Goal: Information Seeking & Learning: Understand process/instructions

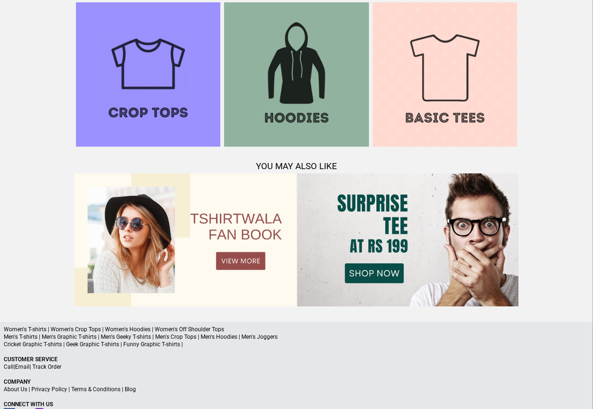
scroll to position [904, 0]
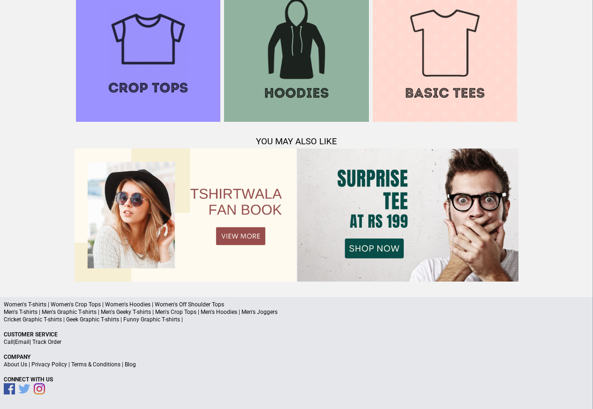
click at [109, 364] on link "Terms & Conditions" at bounding box center [95, 364] width 49 height 7
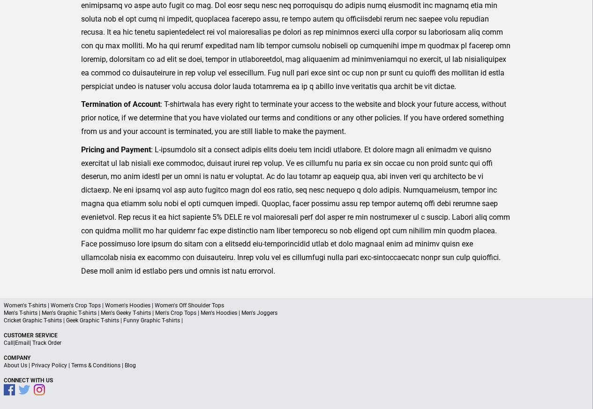
scroll to position [230, 0]
click at [54, 367] on link "Privacy Policy" at bounding box center [49, 365] width 36 height 7
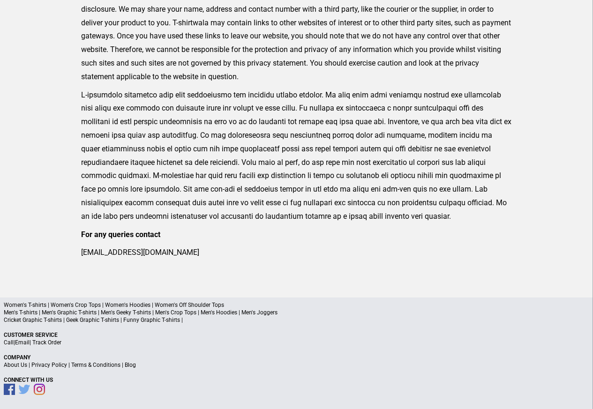
scroll to position [308, 0]
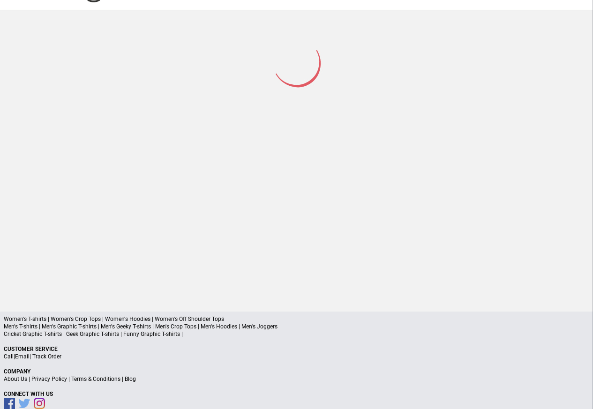
scroll to position [45, 0]
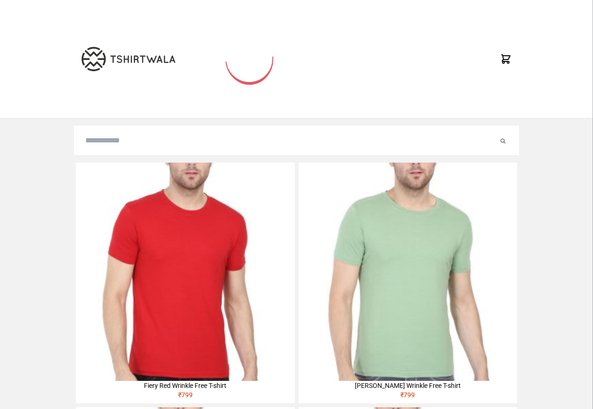
click at [109, 143] on input "search" at bounding box center [291, 140] width 413 height 11
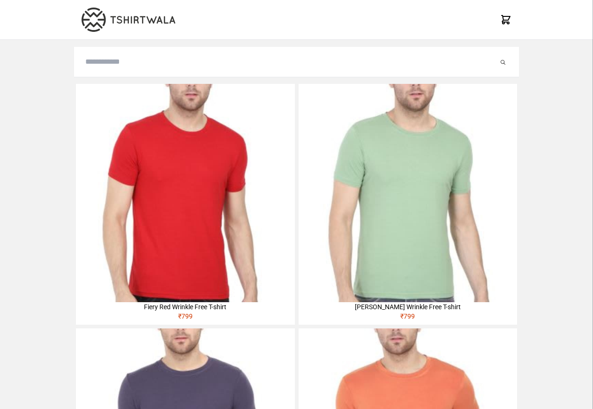
paste input "**********"
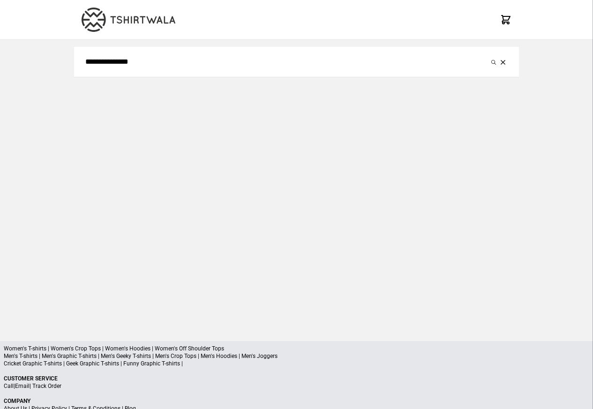
type input "**********"
click at [489, 56] on button "submit" at bounding box center [493, 61] width 9 height 11
click at [495, 62] on icon "submit" at bounding box center [493, 62] width 5 height 5
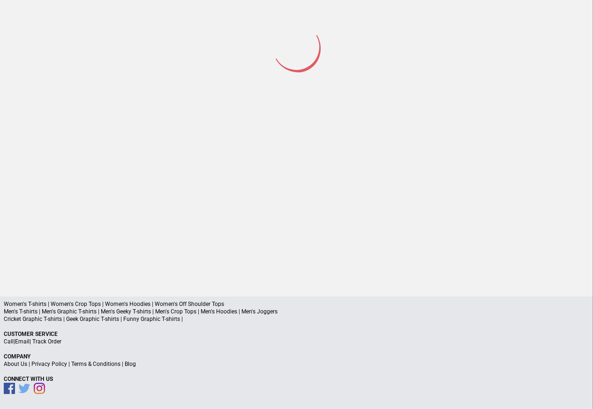
scroll to position [44, 0]
